Goal: Information Seeking & Learning: Compare options

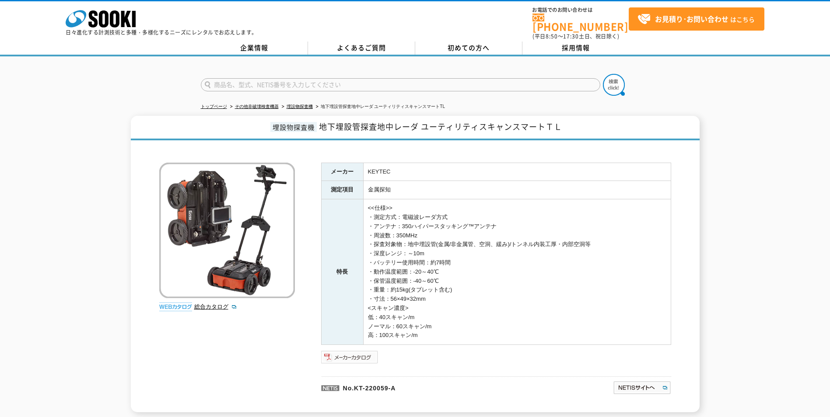
click at [357, 352] on img at bounding box center [349, 357] width 57 height 14
click at [300, 104] on link "埋設物探査機" at bounding box center [300, 106] width 26 height 5
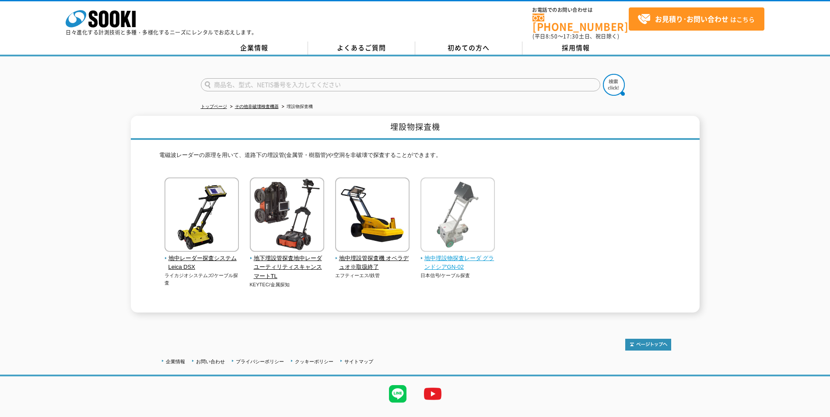
click at [445, 258] on span "地中埋設物探査レーダ グランドシアGN-02" at bounding box center [458, 263] width 75 height 18
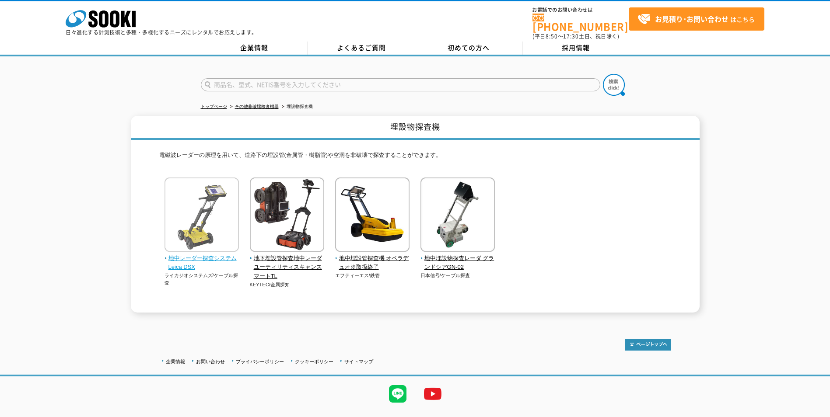
click at [207, 254] on span "地中レーダー探査システム Leica DSX" at bounding box center [202, 263] width 75 height 18
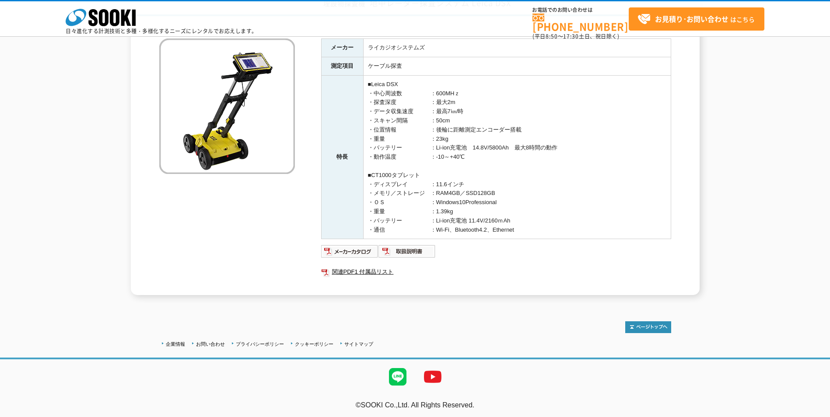
scroll to position [86, 0]
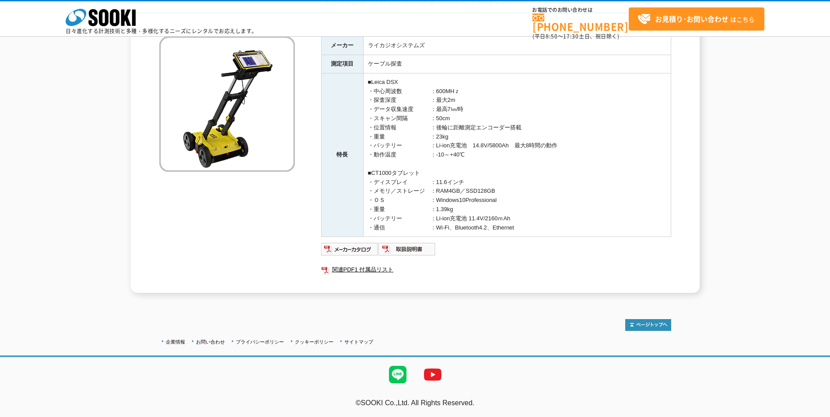
drag, startPoint x: 415, startPoint y: 179, endPoint x: 410, endPoint y: 180, distance: 4.9
